Goal: Information Seeking & Learning: Understand process/instructions

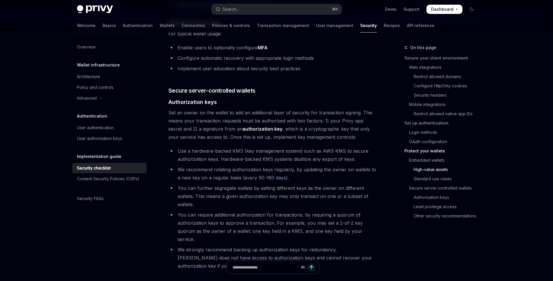
scroll to position [814, 0]
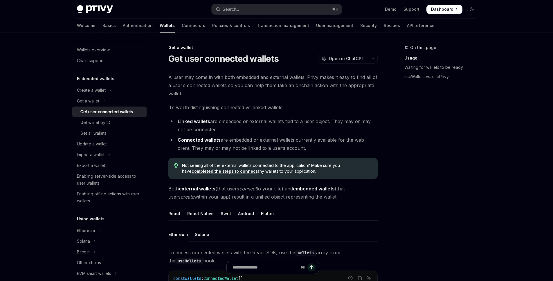
click at [209, 235] on ul "Ethereum Solana" at bounding box center [272, 235] width 209 height 14
click at [206, 235] on div "Solana" at bounding box center [202, 235] width 15 height 14
type textarea "*"
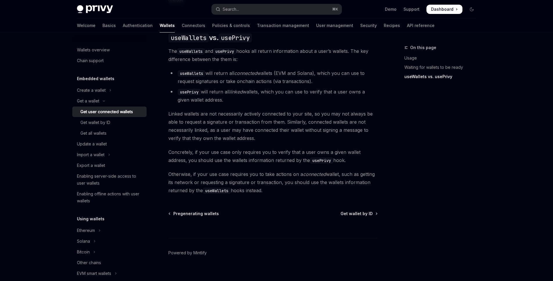
scroll to position [503, 0]
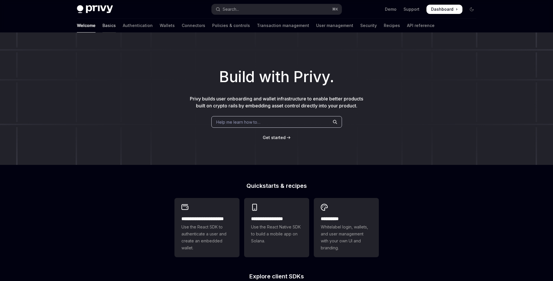
click at [102, 24] on link "Basics" at bounding box center [108, 26] width 13 height 14
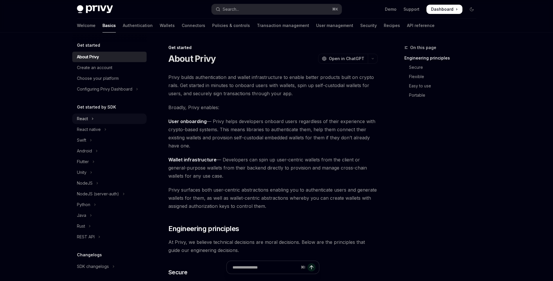
click at [83, 119] on div "React" at bounding box center [82, 118] width 11 height 7
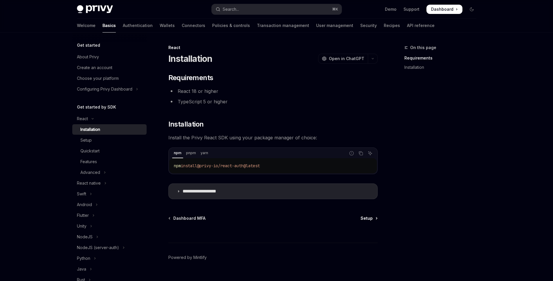
click at [366, 221] on span "Setup" at bounding box center [367, 218] width 12 height 6
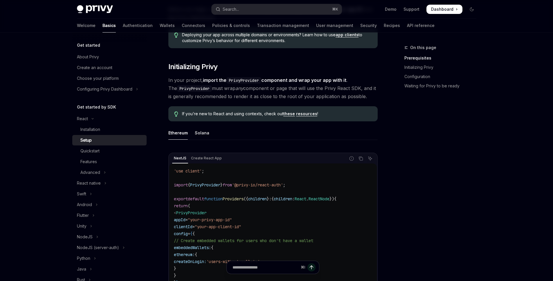
scroll to position [144, 0]
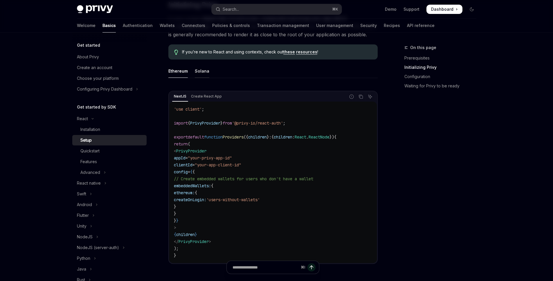
click at [203, 71] on div "Solana" at bounding box center [202, 71] width 15 height 14
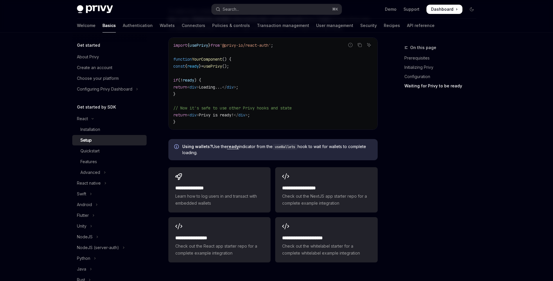
scroll to position [730, 0]
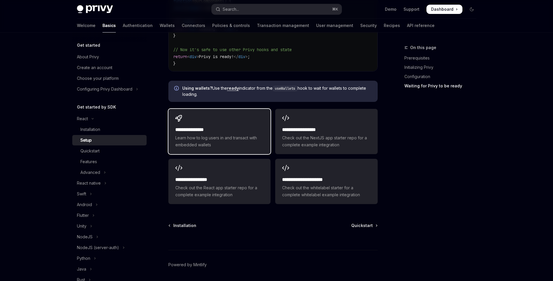
click at [240, 137] on span "Learn how to log users in and transact with embedded wallets" at bounding box center [219, 141] width 88 height 14
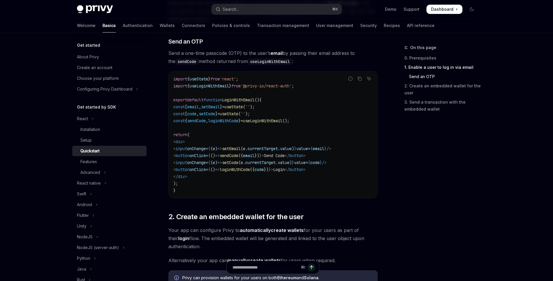
scroll to position [376, 0]
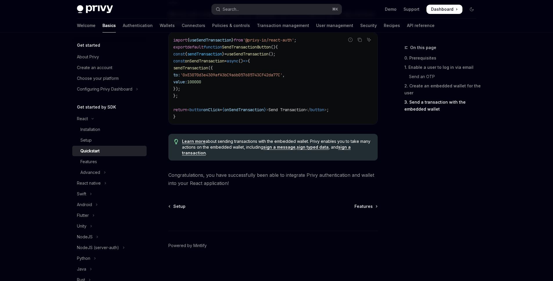
type textarea "*"
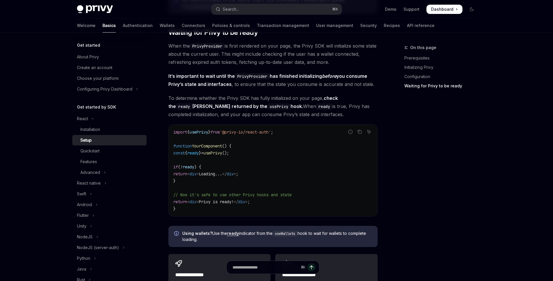
scroll to position [668, 0]
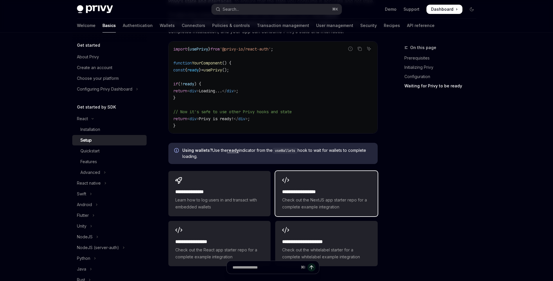
click at [336, 203] on span "Check out the NextJS app starter repo for a complete example integration" at bounding box center [326, 204] width 88 height 14
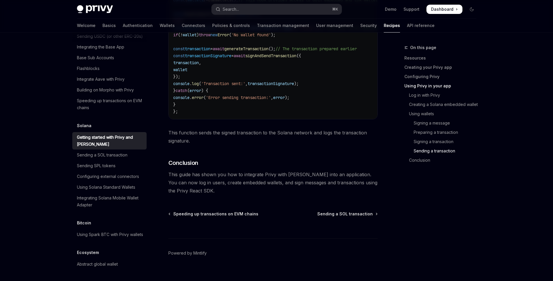
scroll to position [2028, 0]
